Goal: Task Accomplishment & Management: Use online tool/utility

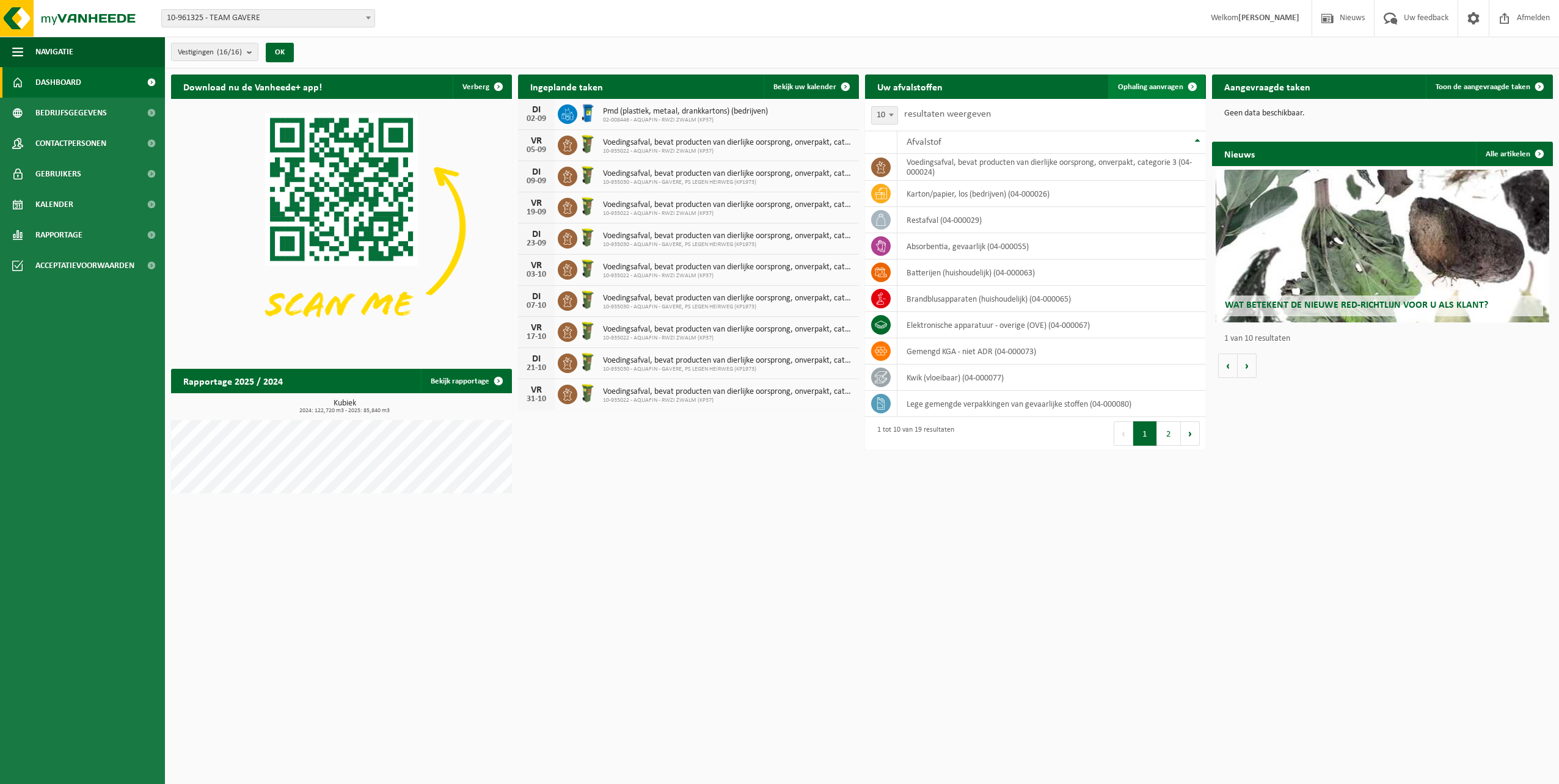
click at [1194, 86] on span at bounding box center [1192, 87] width 24 height 24
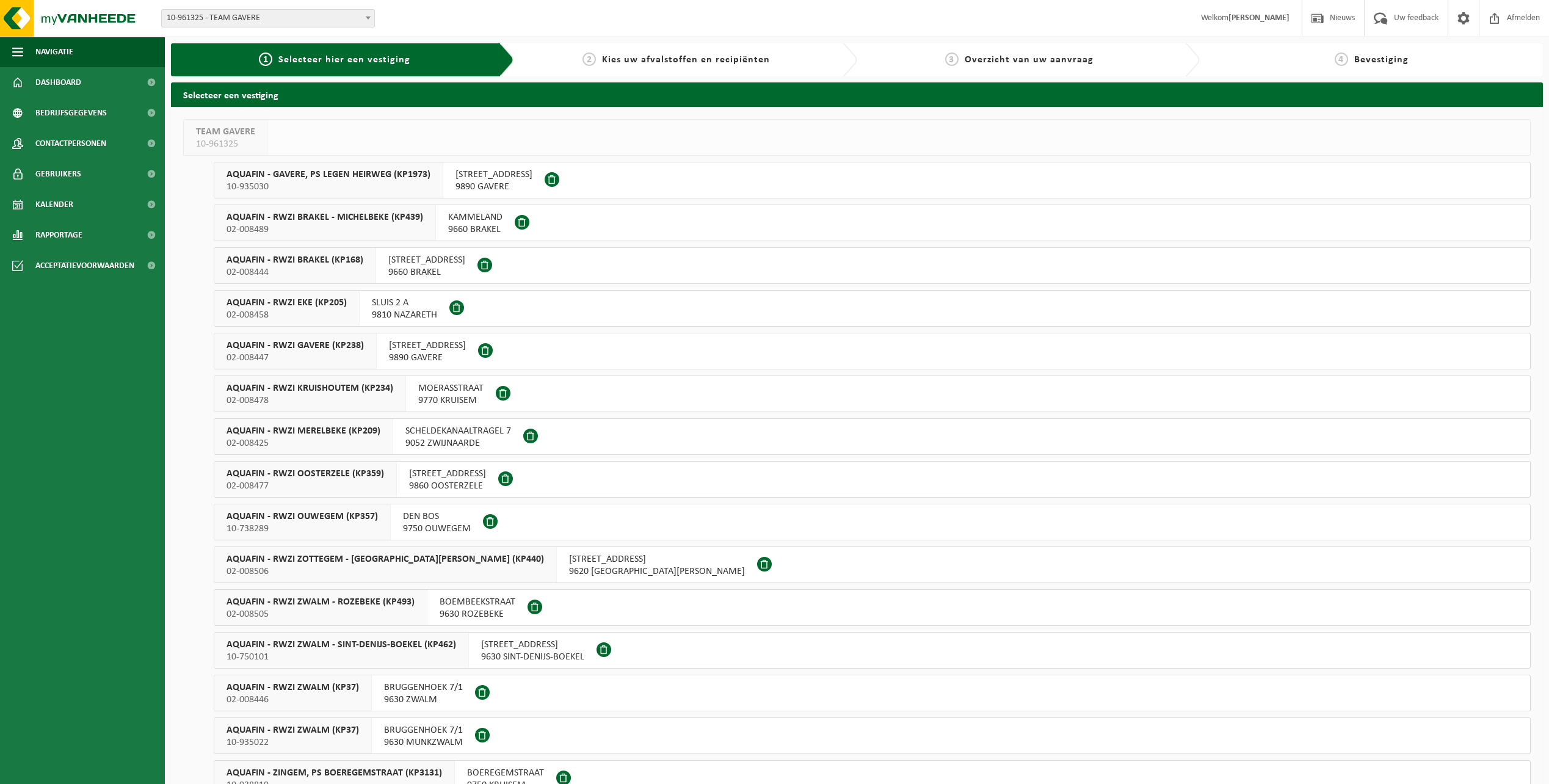
click at [289, 343] on span "AQUAFIN - RWZI GAVERE (KP238)" at bounding box center [295, 345] width 138 height 12
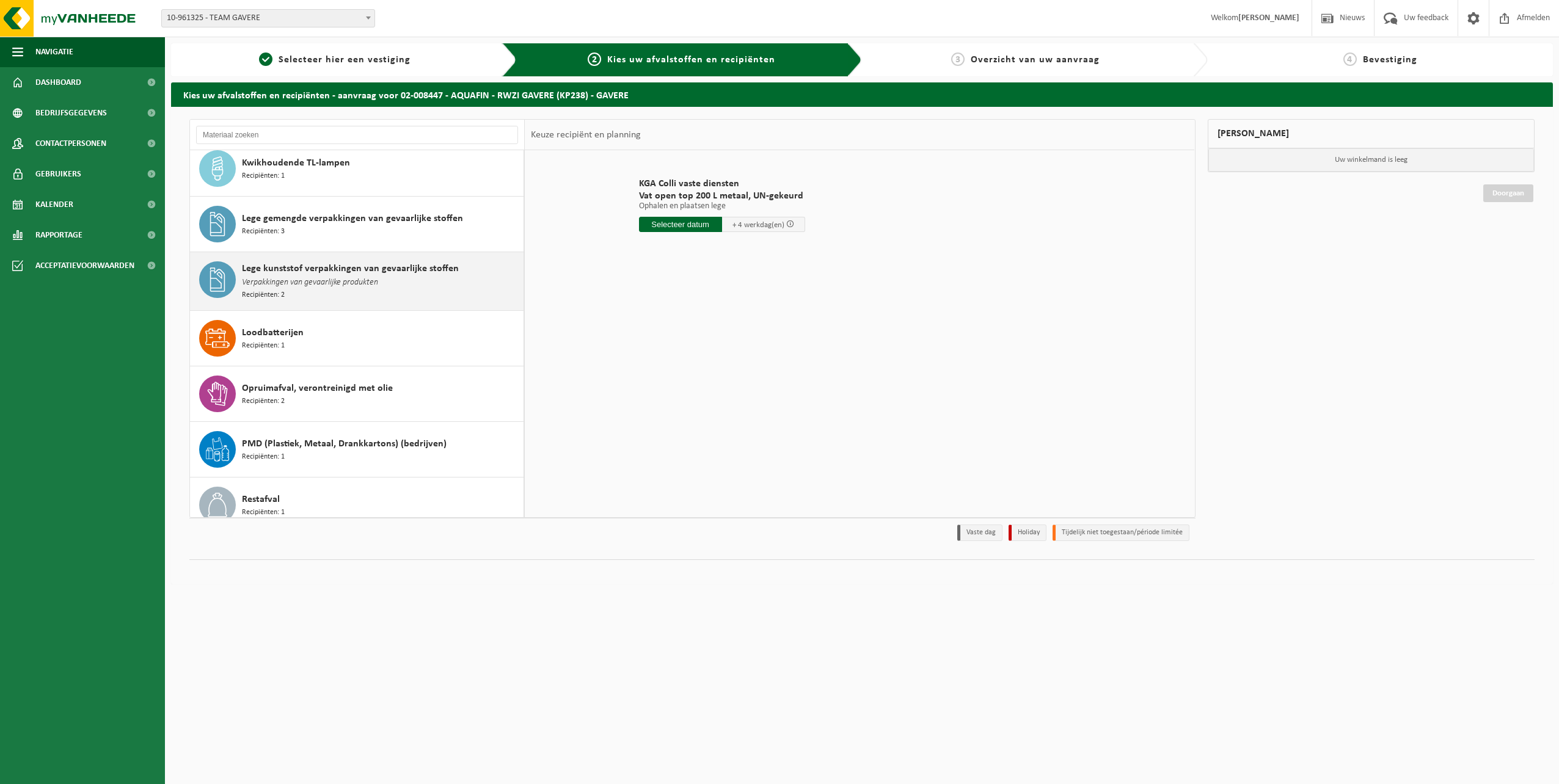
scroll to position [427, 0]
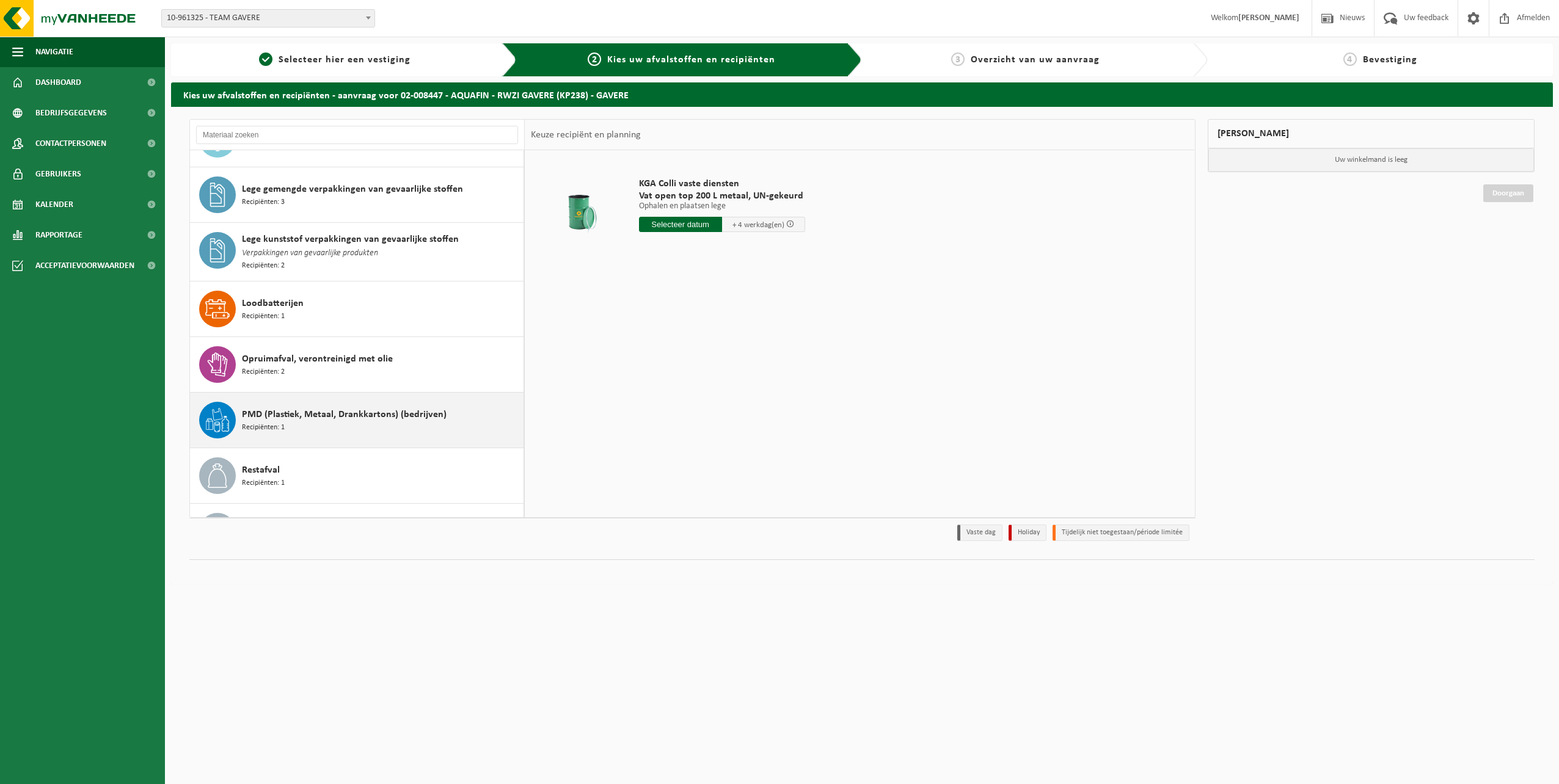
click at [297, 415] on span "PMD (Plastiek, Metaal, Drankkartons) (bedrijven)" at bounding box center [344, 415] width 205 height 14
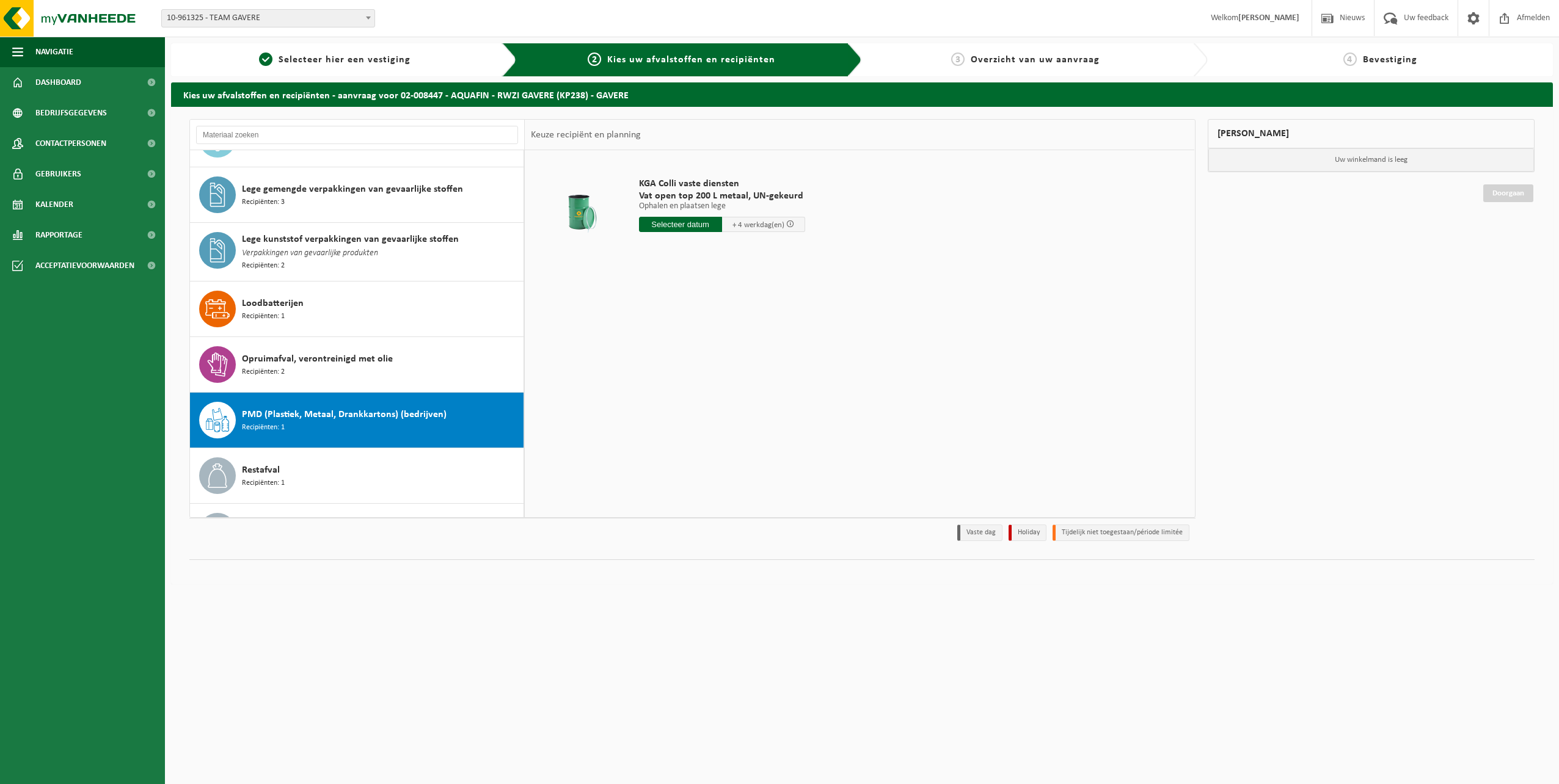
scroll to position [578, 0]
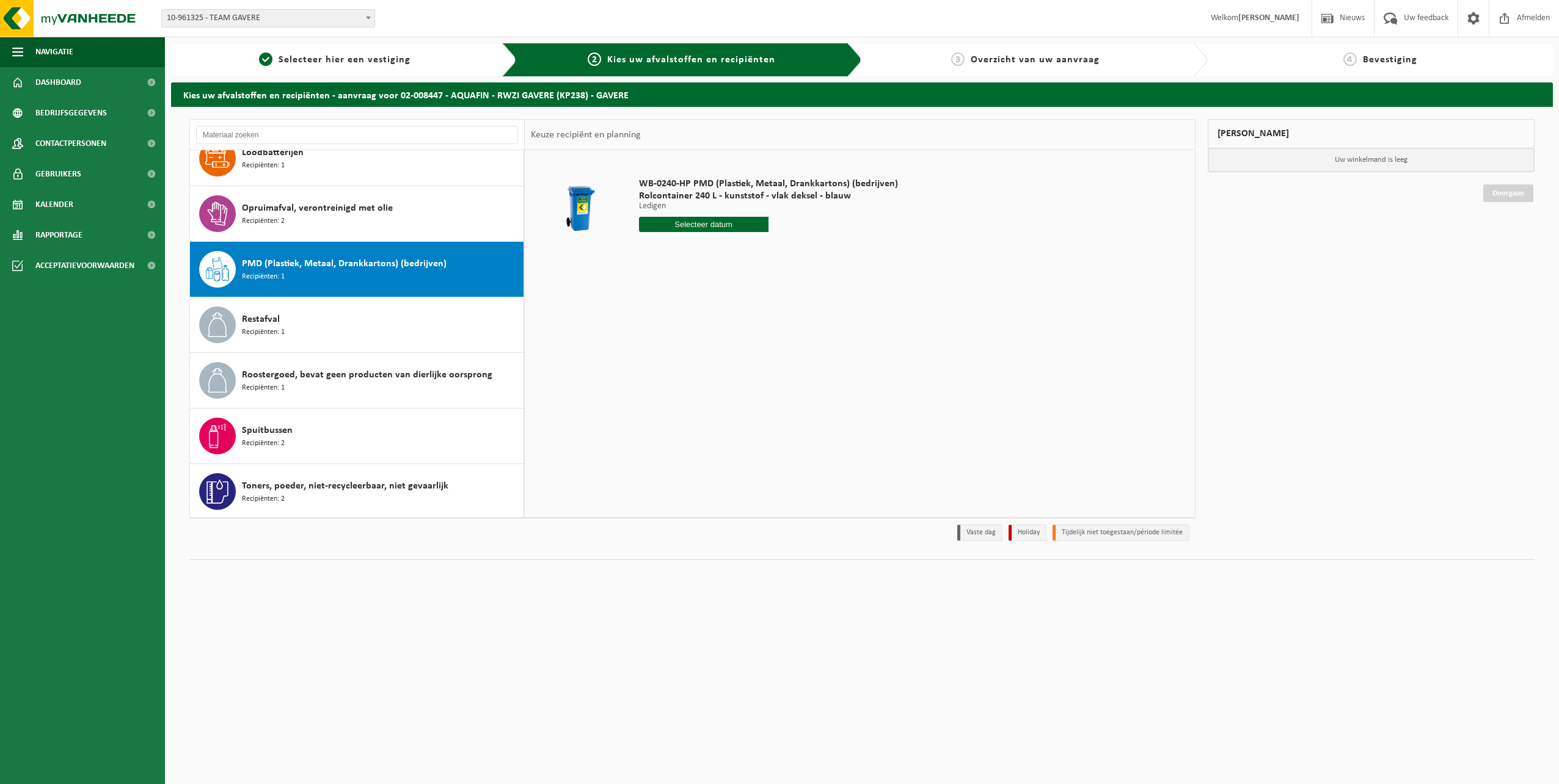
click at [715, 226] on input "text" at bounding box center [703, 224] width 130 height 15
click at [779, 253] on icon at bounding box center [778, 253] width 3 height 6
click at [737, 297] on div "5" at bounding box center [735, 294] width 22 height 19
type input "Van 2025-09-05"
click at [684, 270] on button "In winkelmand" at bounding box center [673, 270] width 67 height 19
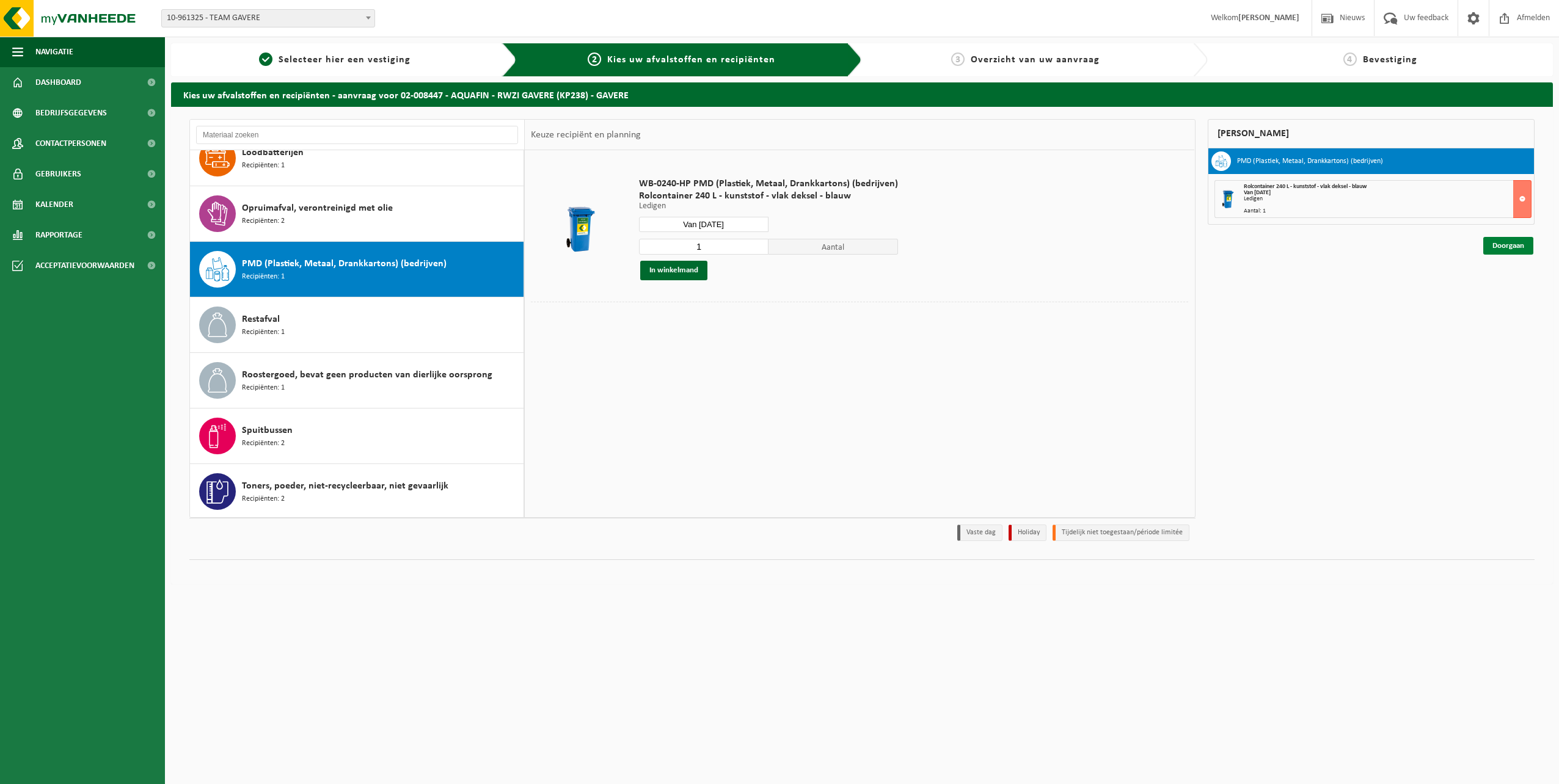
click at [1516, 246] on link "Doorgaan" at bounding box center [1507, 246] width 50 height 18
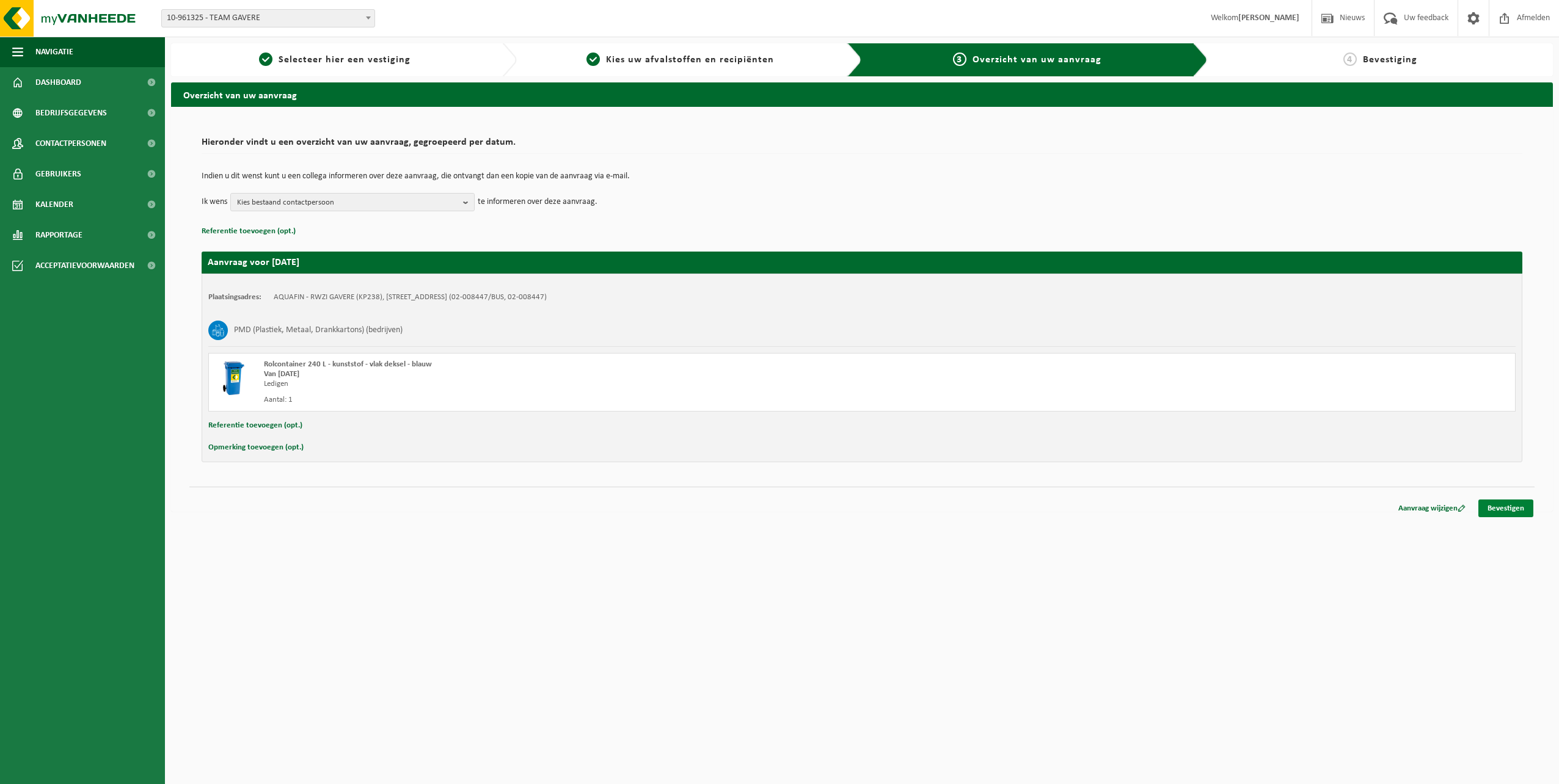
click at [1511, 511] on link "Bevestigen" at bounding box center [1505, 508] width 55 height 18
